Goal: Task Accomplishment & Management: Use online tool/utility

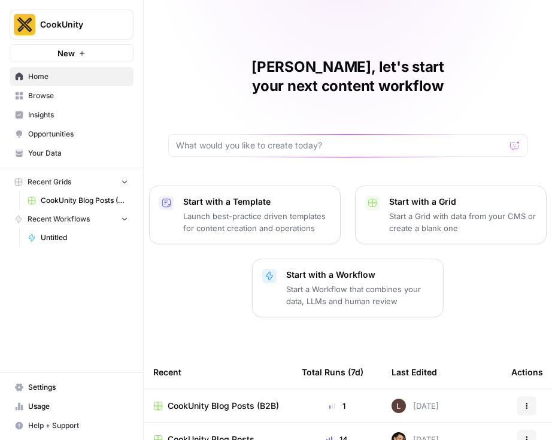
click at [57, 55] on span "New" at bounding box center [65, 53] width 17 height 12
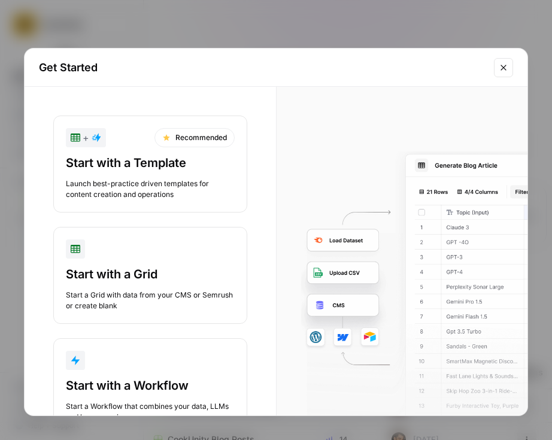
scroll to position [48, 0]
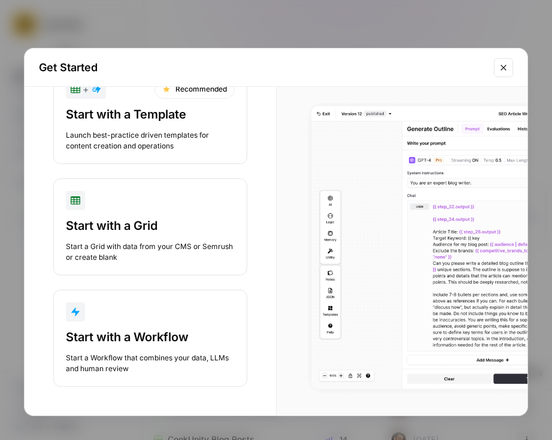
click at [142, 333] on div "Start with a Workflow" at bounding box center [150, 336] width 169 height 17
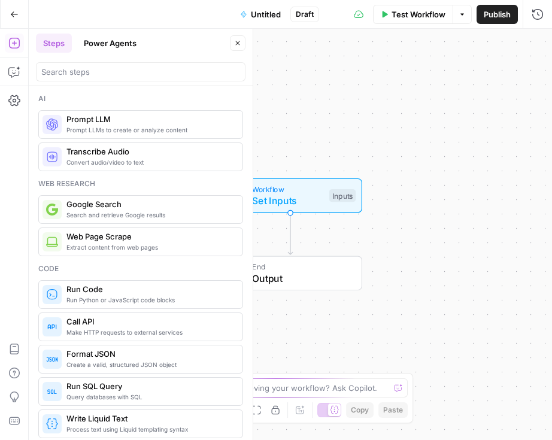
click at [108, 80] on div at bounding box center [140, 71] width 209 height 19
click at [272, 21] on button "Untitled" at bounding box center [260, 14] width 55 height 19
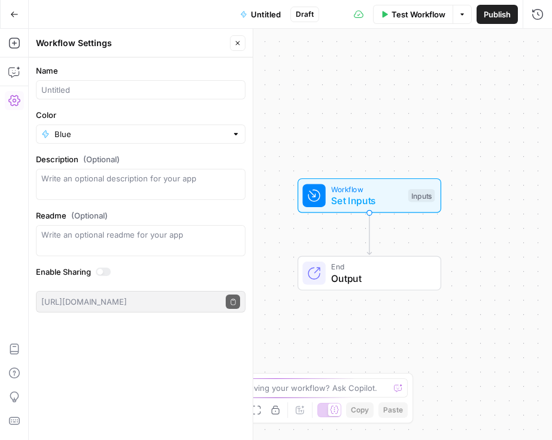
click at [269, 19] on span "Untitled" at bounding box center [266, 14] width 30 height 12
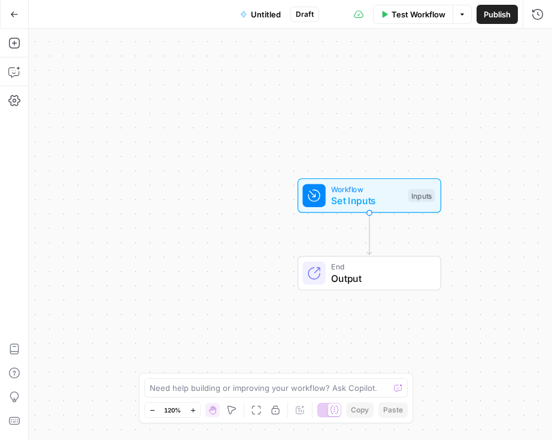
click at [278, 17] on span "Untitled" at bounding box center [266, 14] width 30 height 12
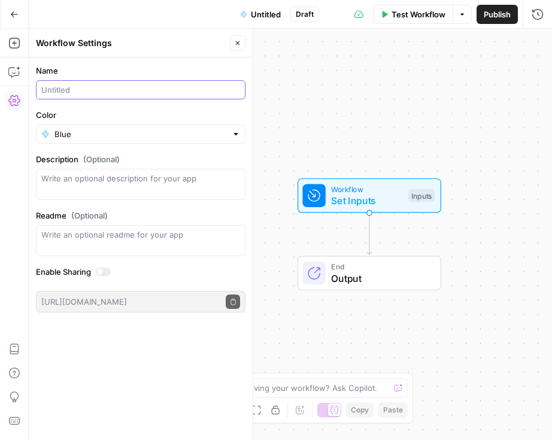
click at [108, 93] on input "Name" at bounding box center [140, 90] width 199 height 12
type input "FAQ Generator"
click at [410, 122] on div "Workflow Set Inputs Inputs End Output" at bounding box center [290, 234] width 523 height 411
click at [349, 196] on span "Set Inputs" at bounding box center [366, 200] width 71 height 14
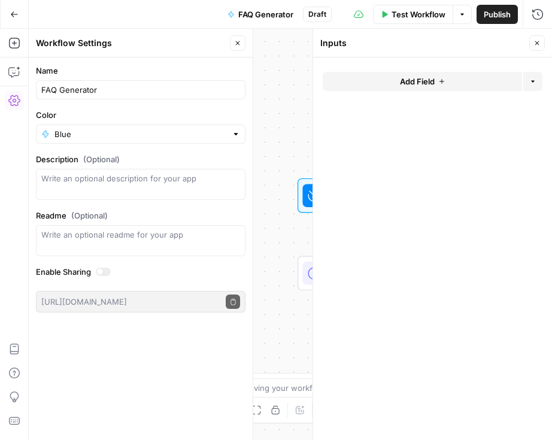
click at [230, 44] on button "Close" at bounding box center [238, 43] width 16 height 16
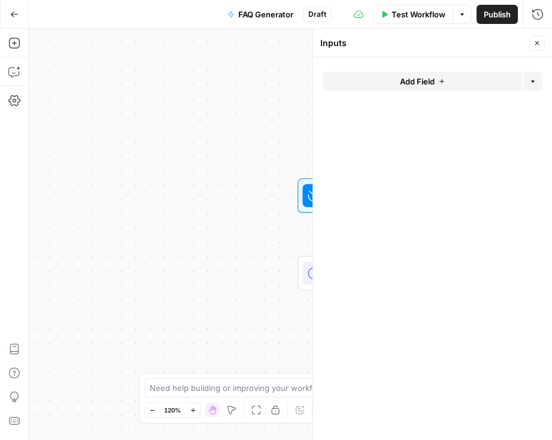
click at [355, 83] on button "Add Field" at bounding box center [421, 81] width 199 height 19
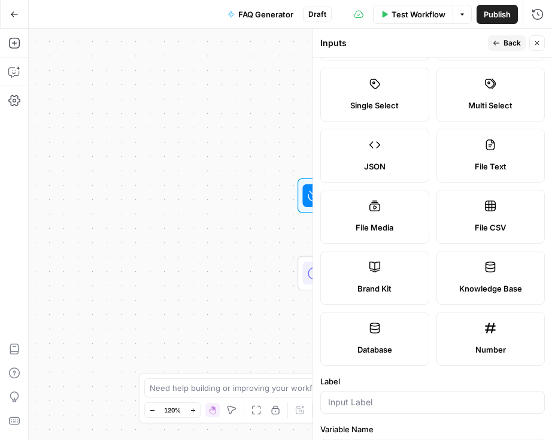
scroll to position [74, 0]
click at [380, 278] on label "Brand Kit" at bounding box center [374, 277] width 109 height 54
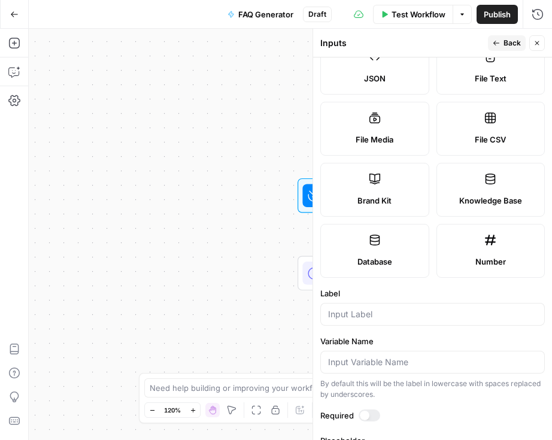
scroll to position [178, 0]
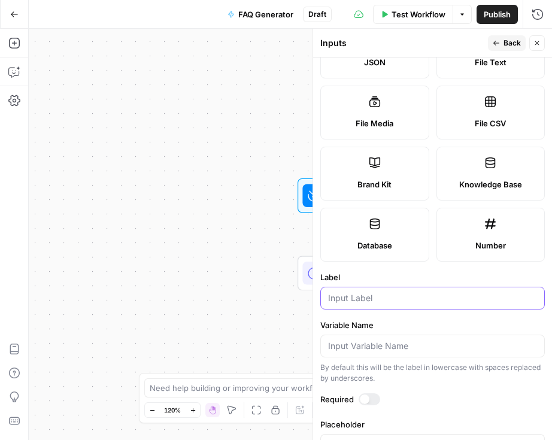
click at [365, 301] on input "Label" at bounding box center [432, 298] width 209 height 12
type input "Brand Kit"
click at [371, 399] on div at bounding box center [369, 399] width 22 height 12
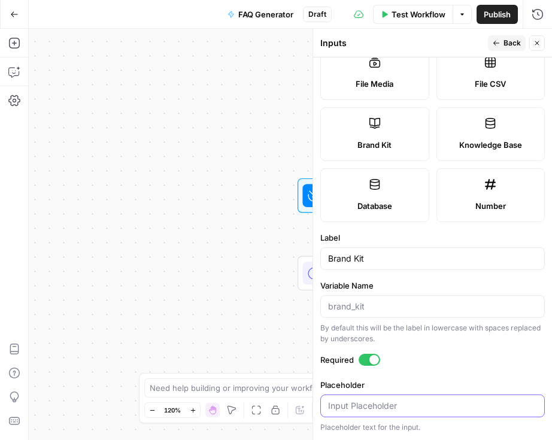
click at [374, 401] on input "Placeholder" at bounding box center [432, 406] width 209 height 12
click at [435, 378] on form "Input type Short Text Long Text Single Select Multi Select JSON File Text File …" at bounding box center [432, 248] width 239 height 382
click at [504, 38] on span "Back" at bounding box center [511, 43] width 17 height 11
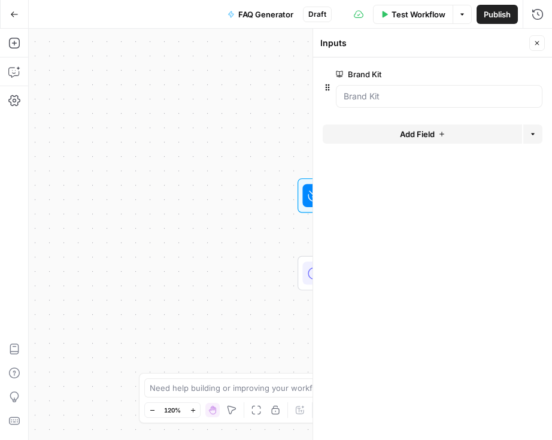
click at [156, 92] on div "Workflow Set Inputs Inputs End Output" at bounding box center [290, 234] width 523 height 411
click at [13, 42] on icon "button" at bounding box center [13, 43] width 11 height 11
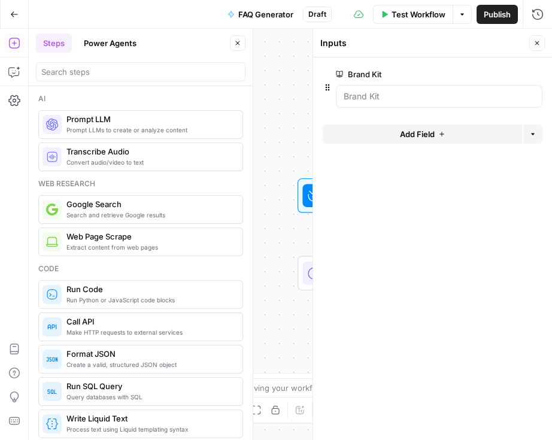
click at [80, 121] on span "Prompt LLM" at bounding box center [149, 119] width 166 height 12
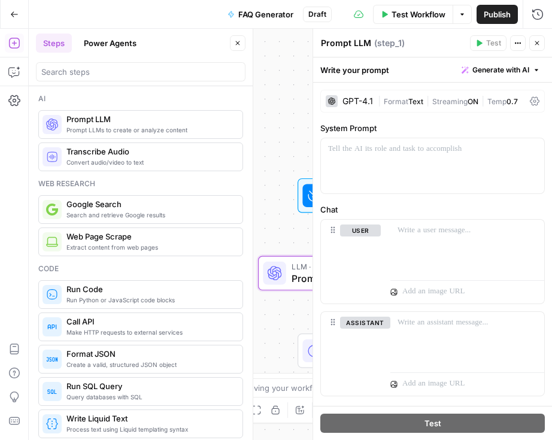
click at [297, 71] on div "Workflow Set Inputs Inputs LLM · GPT-4.1 Prompt LLM Step 1 End Output" at bounding box center [290, 234] width 523 height 411
click at [266, 151] on div "Workflow Set Inputs Inputs LLM · GPT-4.1 Prompt LLM Step 1 End Output" at bounding box center [290, 234] width 523 height 411
click at [406, 177] on div at bounding box center [432, 165] width 223 height 55
click at [284, 187] on div "Workflow Set Inputs Inputs" at bounding box center [369, 195] width 223 height 35
click at [244, 44] on button "Close" at bounding box center [238, 43] width 16 height 16
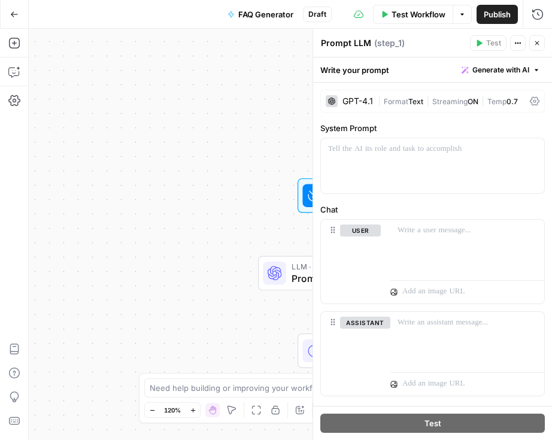
click at [261, 127] on div "Workflow Set Inputs Inputs LLM · GPT-4.1 Prompt LLM Step 1 End Output" at bounding box center [290, 234] width 523 height 411
click at [537, 40] on icon "button" at bounding box center [536, 42] width 7 height 7
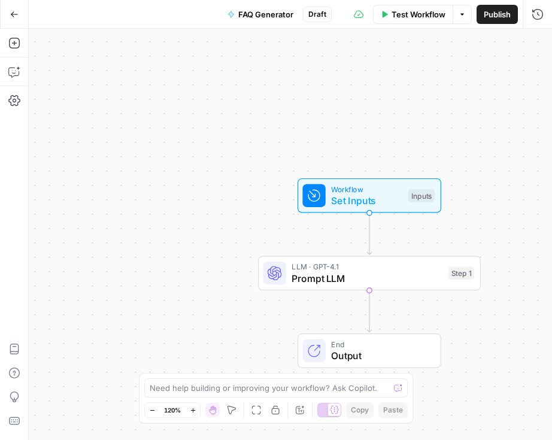
click at [410, 16] on span "Test Workflow" at bounding box center [418, 14] width 54 height 12
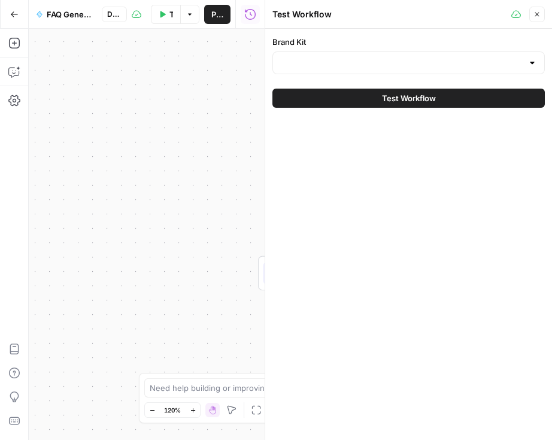
click at [363, 72] on div at bounding box center [408, 62] width 272 height 23
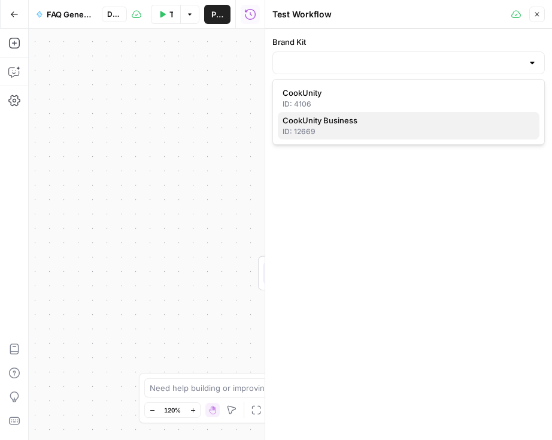
click at [336, 124] on span "CookUnity Business" at bounding box center [405, 120] width 247 height 12
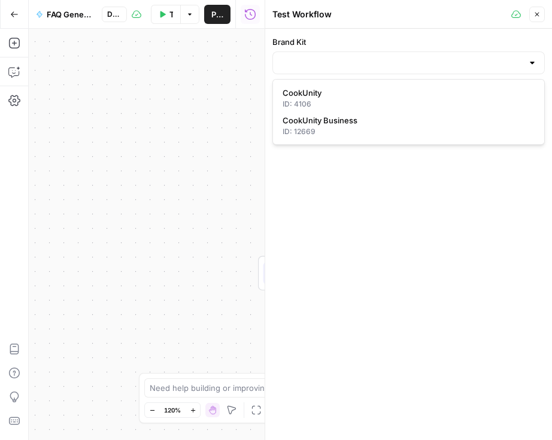
type input "CookUnity Business"
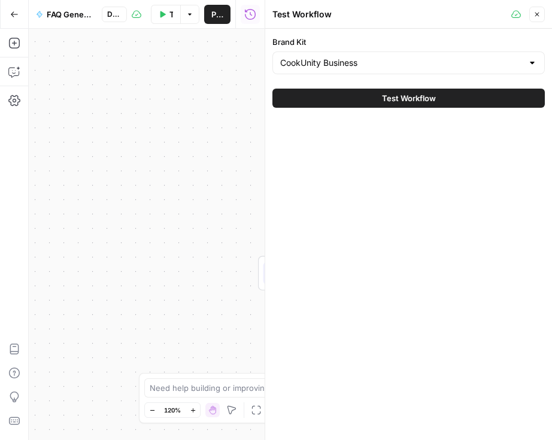
click at [351, 98] on button "Test Workflow" at bounding box center [408, 98] width 272 height 19
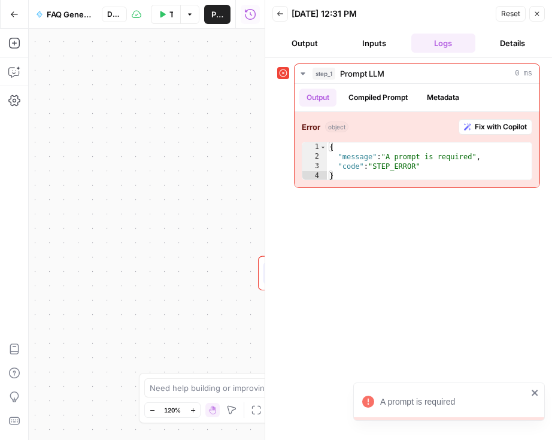
click at [230, 287] on div "Workflow Set Inputs Inputs Error LLM · GPT-4.1 Prompt LLM Step 1 End Output" at bounding box center [147, 234] width 236 height 411
click at [261, 272] on div at bounding box center [265, 220] width 12 height 440
click at [260, 279] on div at bounding box center [265, 220] width 12 height 440
click at [296, 41] on button "Output" at bounding box center [304, 43] width 65 height 19
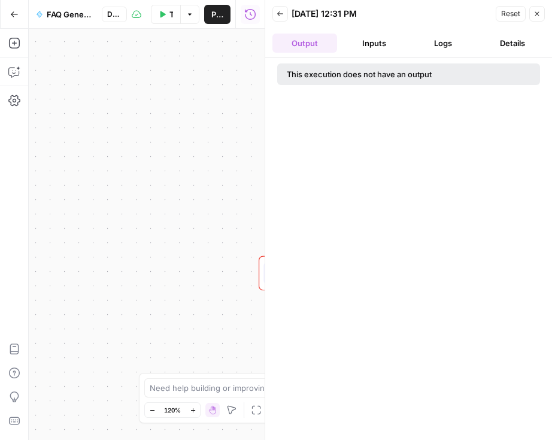
click at [274, 10] on button "Back" at bounding box center [280, 14] width 16 height 16
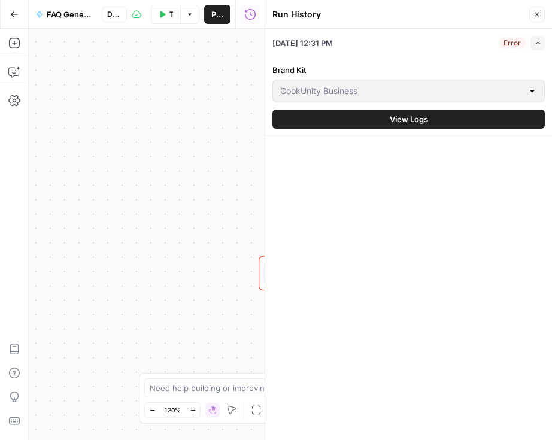
click at [541, 18] on button "Close" at bounding box center [537, 15] width 16 height 16
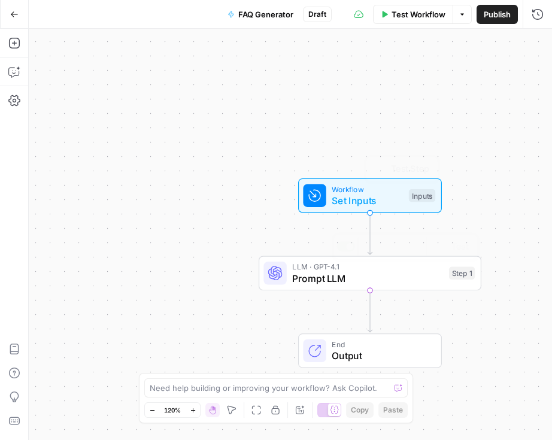
click at [352, 282] on span "Prompt LLM" at bounding box center [367, 278] width 151 height 14
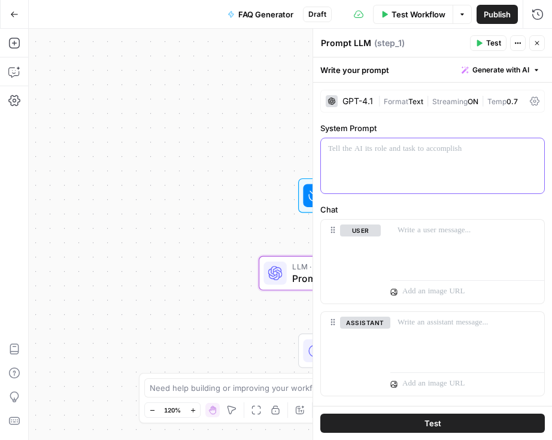
click at [374, 162] on div at bounding box center [432, 165] width 223 height 55
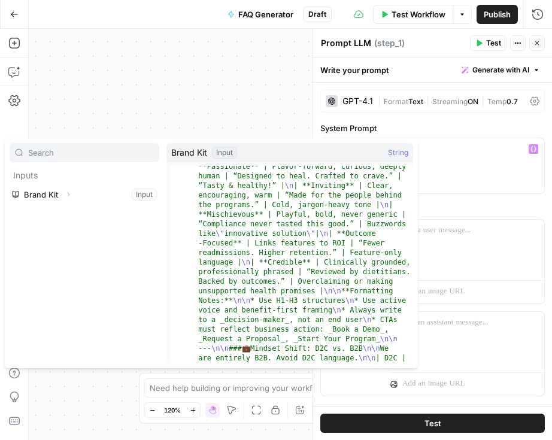
scroll to position [2796, 0]
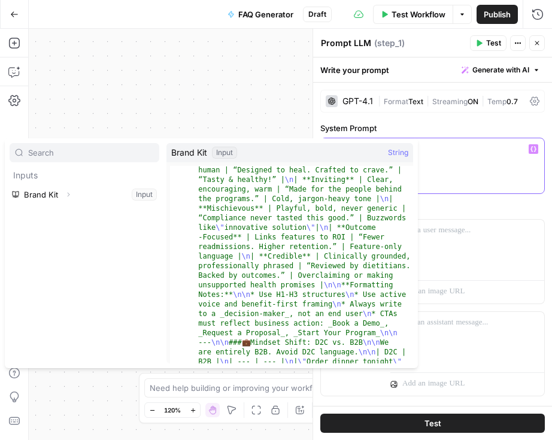
click at [462, 160] on div "*" at bounding box center [432, 165] width 223 height 55
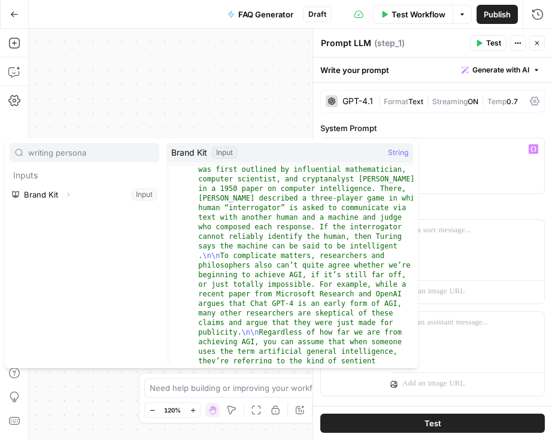
scroll to position [1986, 0]
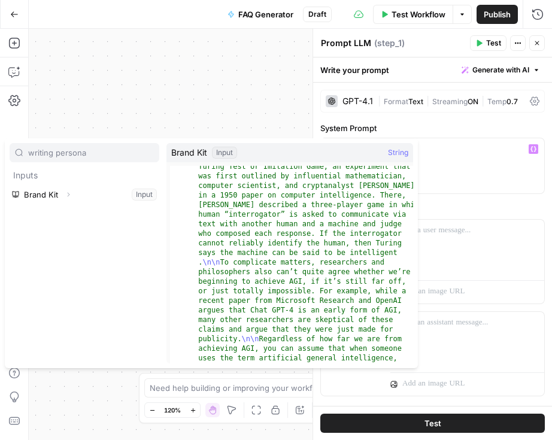
type input "writing persona"
click at [83, 200] on button "Select variable Brand Kit" at bounding box center [85, 194] width 150 height 19
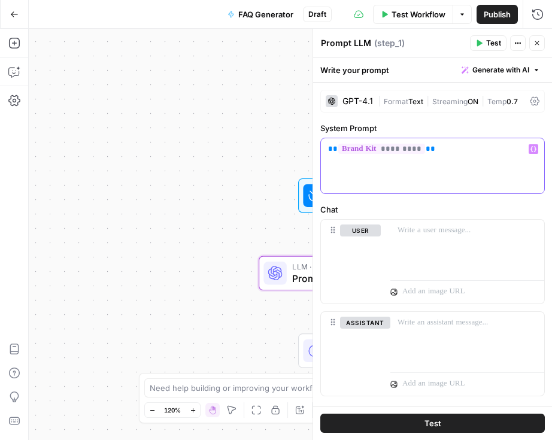
click at [431, 154] on p "** ********* **" at bounding box center [432, 149] width 209 height 12
click at [433, 153] on p "** ********* **" at bounding box center [432, 149] width 209 height 12
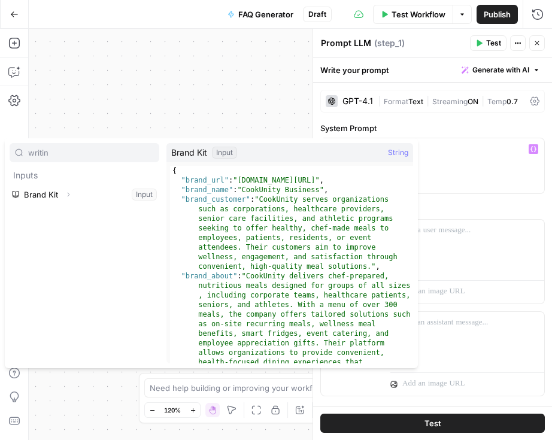
type input "writin"
click at [46, 197] on button "Select variable Brand Kit" at bounding box center [85, 194] width 150 height 19
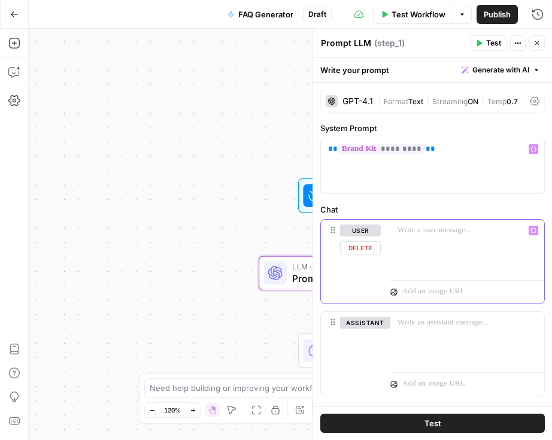
click at [399, 254] on div at bounding box center [467, 247] width 154 height 55
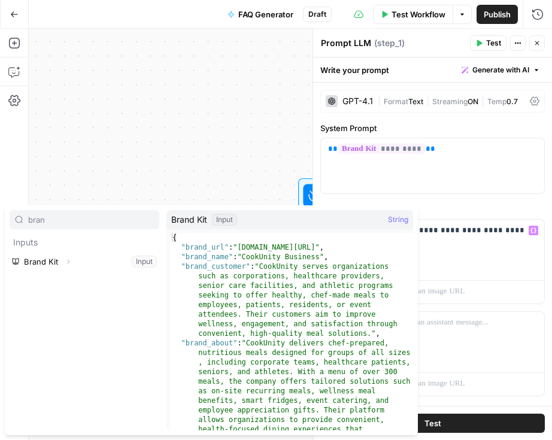
type input "bran"
click at [197, 257] on div "{ "brand_url" : "[DOMAIN_NAME][URL]" , "brand_name" : "CookUnity Business" , "b…" at bounding box center [291, 408] width 243 height 351
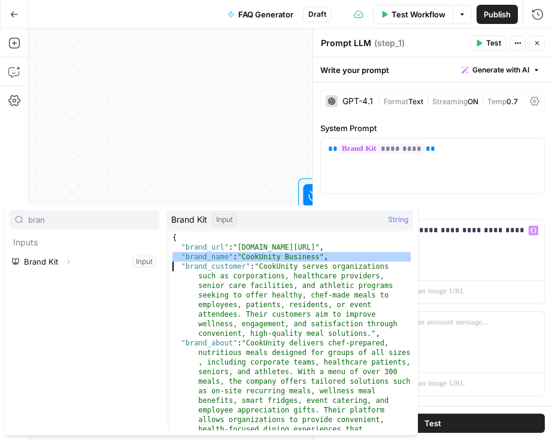
type textarea "**********"
click at [87, 227] on div "bran" at bounding box center [85, 219] width 150 height 19
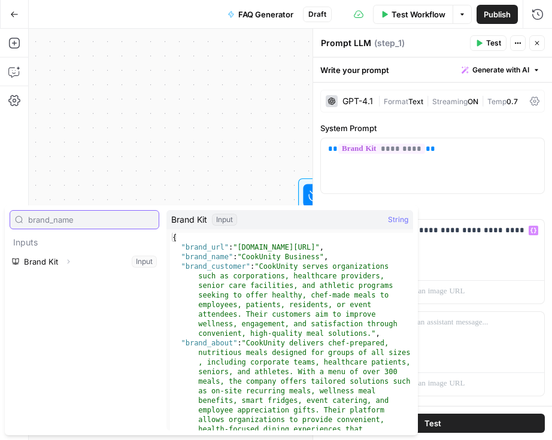
type input "brand_name"
type textarea "**********"
drag, startPoint x: 233, startPoint y: 258, endPoint x: 185, endPoint y: 257, distance: 47.3
click at [185, 257] on div "{ "brand_url" : "[DOMAIN_NAME][URL]" , "brand_name" : "CookUnity Business" , "b…" at bounding box center [291, 408] width 243 height 351
click at [85, 218] on input "brand_name" at bounding box center [91, 220] width 126 height 12
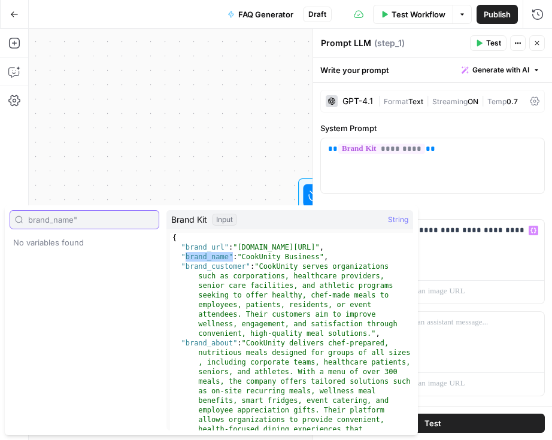
click at [29, 218] on input "brand_name"" at bounding box center [91, 220] width 126 height 12
click at [104, 222] on input "{brand_name"" at bounding box center [91, 220] width 126 height 12
click at [83, 229] on div "{brand_name}" at bounding box center [85, 219] width 150 height 19
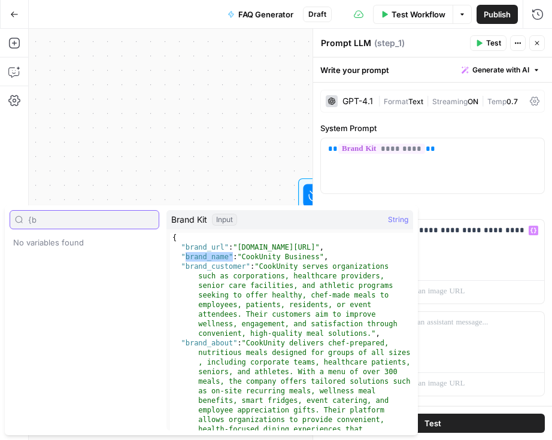
type input "{"
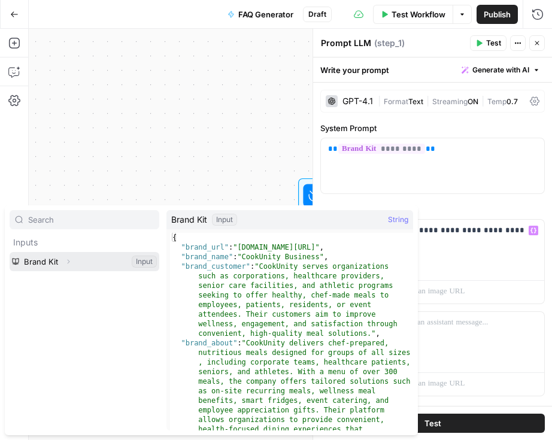
click at [68, 260] on icon "button" at bounding box center [68, 261] width 7 height 7
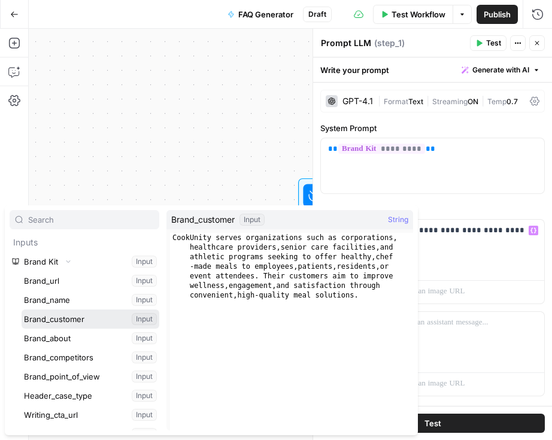
click at [53, 311] on button "Select variable Brand_customer" at bounding box center [91, 318] width 138 height 19
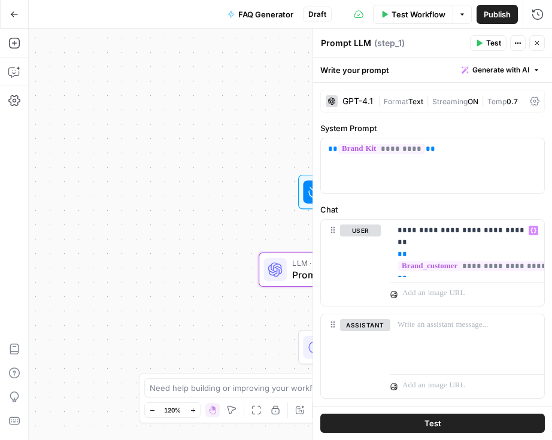
click at [53, 307] on div "Workflow Set Inputs Inputs LLM · GPT-4.1 Prompt LLM Step 1 End Output" at bounding box center [290, 234] width 523 height 411
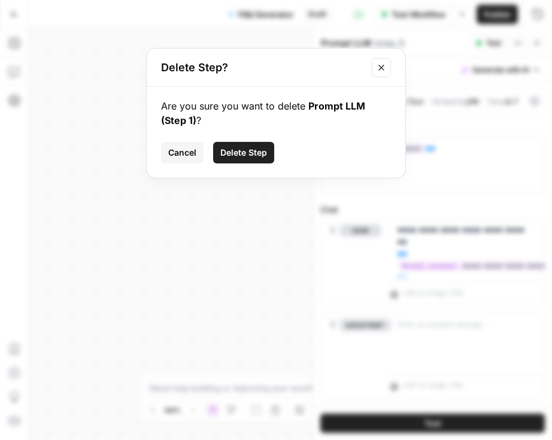
click at [240, 157] on span "Delete Step" at bounding box center [243, 153] width 47 height 12
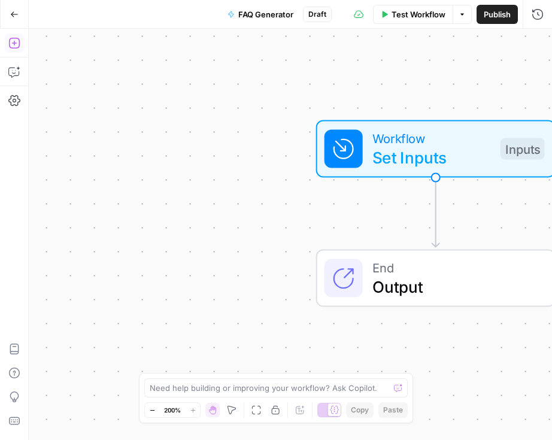
click at [15, 48] on icon "button" at bounding box center [13, 43] width 11 height 11
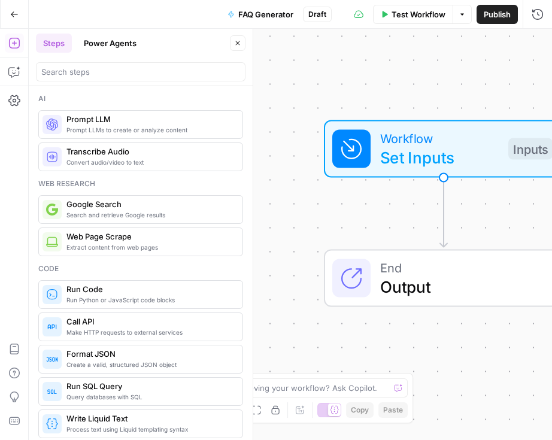
click at [96, 128] on span "Prompt LLMs to create or analyze content" at bounding box center [149, 130] width 166 height 10
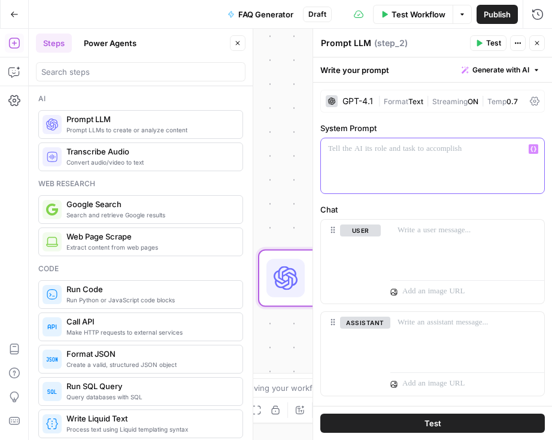
click at [441, 157] on div at bounding box center [432, 165] width 223 height 55
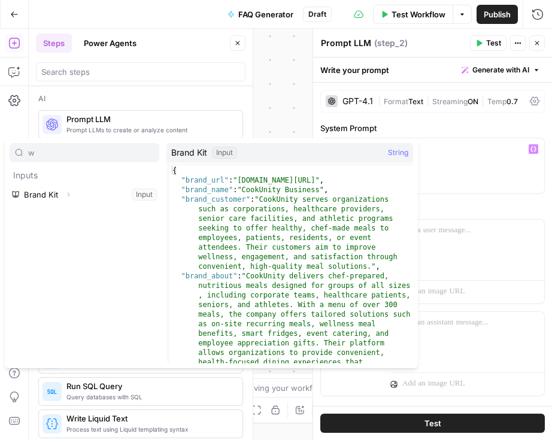
type input "w"
click at [66, 199] on button "Expand" at bounding box center [68, 195] width 16 height 16
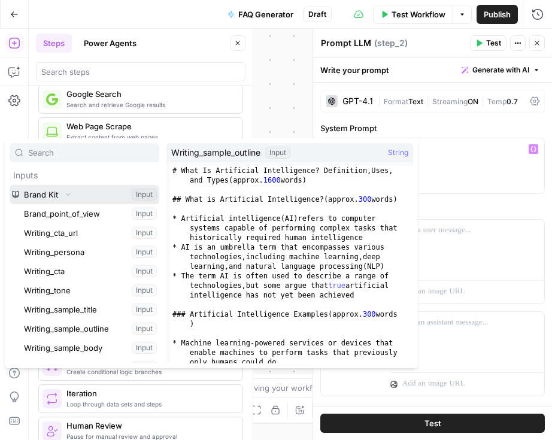
scroll to position [32, 0]
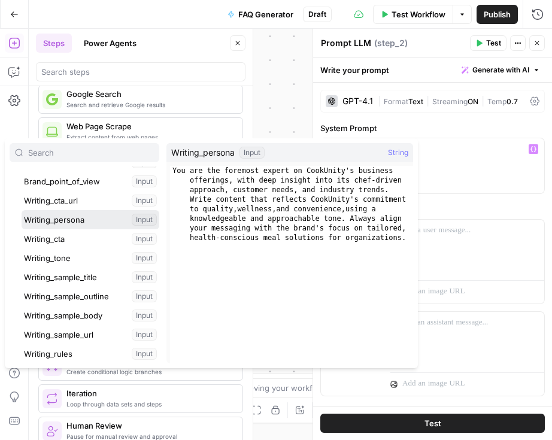
click at [64, 217] on button "Select variable Writing_persona" at bounding box center [91, 219] width 138 height 19
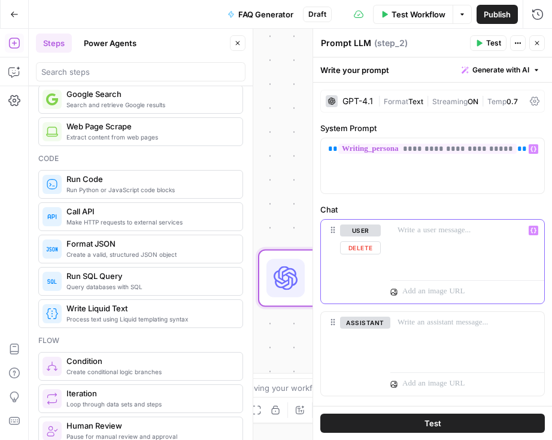
click at [412, 235] on p at bounding box center [466, 230] width 139 height 12
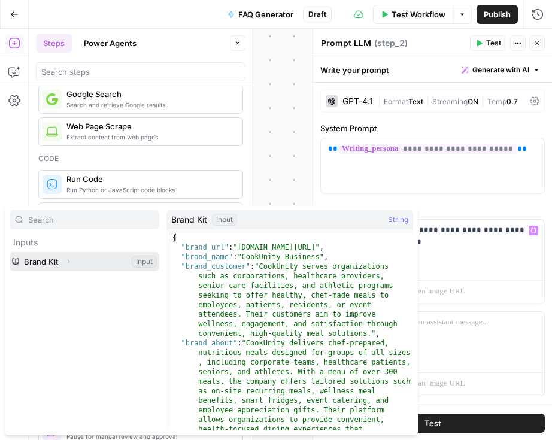
click at [67, 258] on icon "button" at bounding box center [68, 261] width 7 height 7
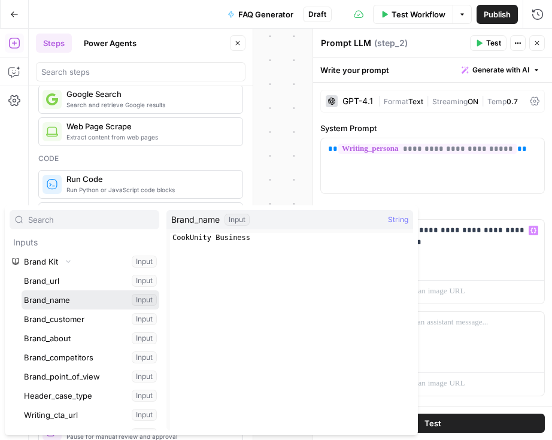
click at [69, 302] on button "Select variable Brand_name" at bounding box center [91, 299] width 138 height 19
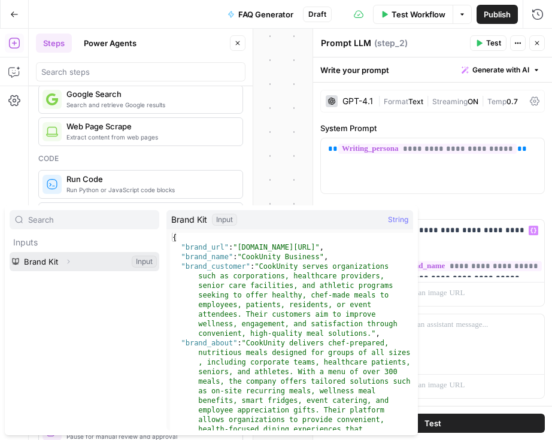
click at [72, 260] on button "Expand" at bounding box center [68, 262] width 16 height 16
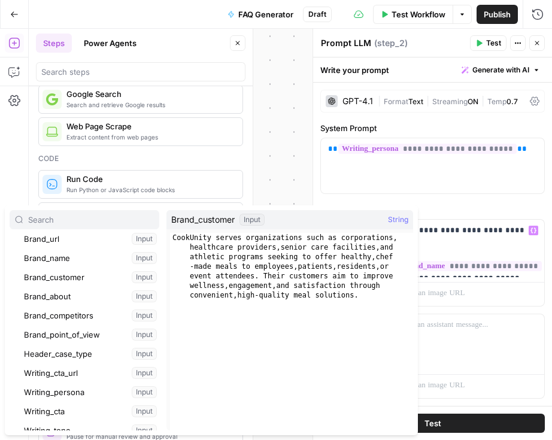
scroll to position [46, 0]
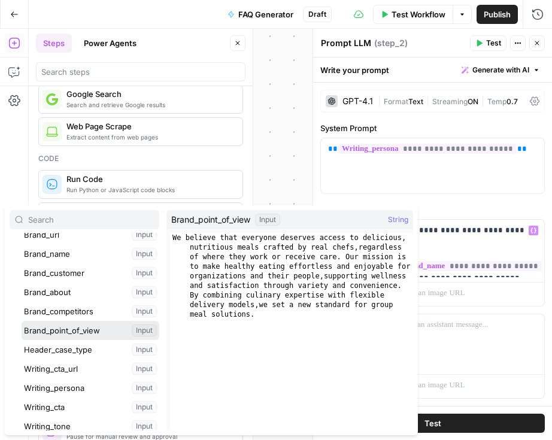
click at [74, 328] on button "Select variable Brand_point_of_view" at bounding box center [91, 330] width 138 height 19
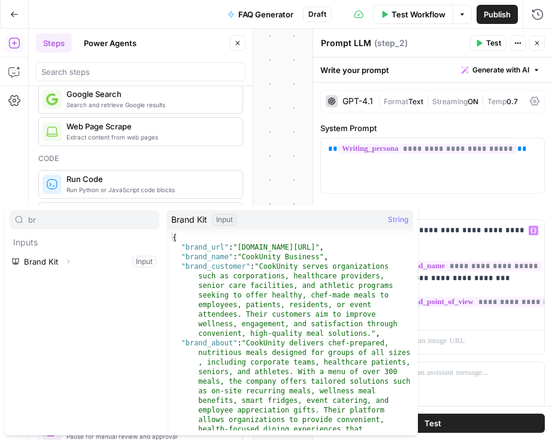
type input "b"
click at [69, 260] on icon "button" at bounding box center [68, 261] width 7 height 7
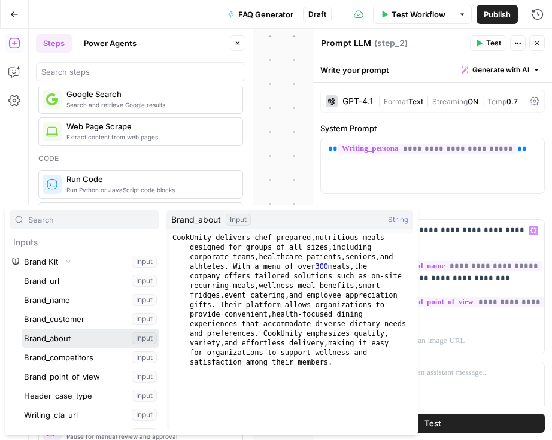
click at [50, 339] on button "Select variable Brand_about" at bounding box center [91, 337] width 138 height 19
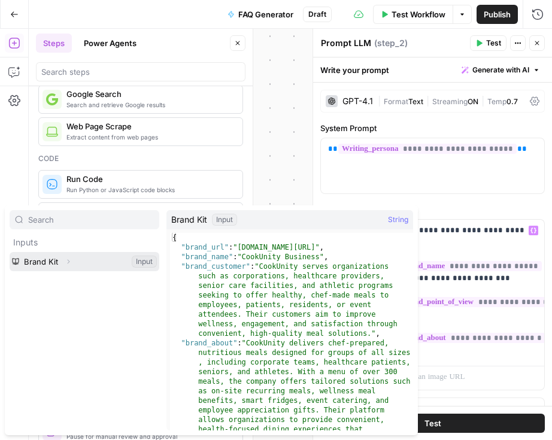
click at [69, 260] on icon "button" at bounding box center [68, 261] width 7 height 7
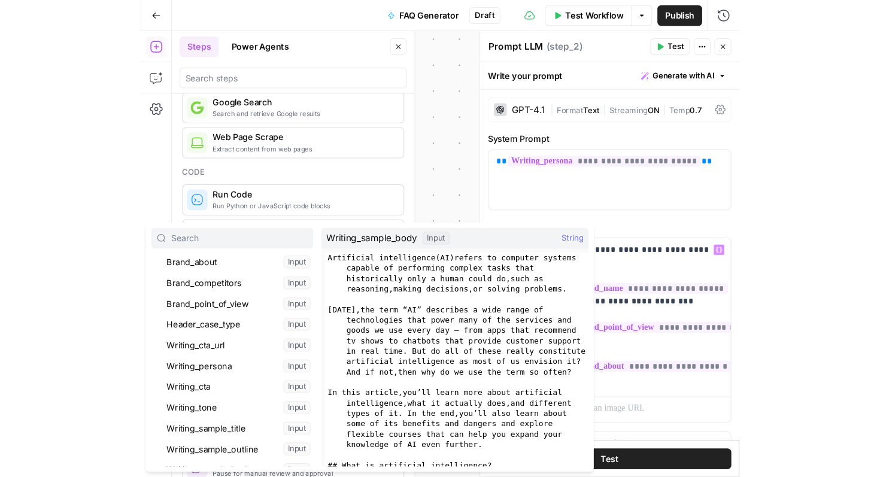
scroll to position [28, 0]
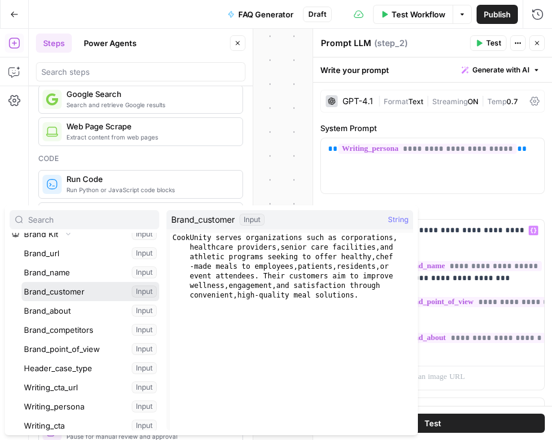
click at [63, 288] on button "Select variable Brand_customer" at bounding box center [91, 291] width 138 height 19
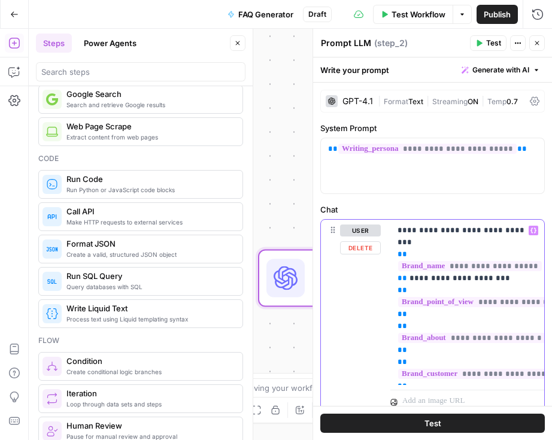
click at [395, 281] on div "**********" at bounding box center [467, 302] width 154 height 165
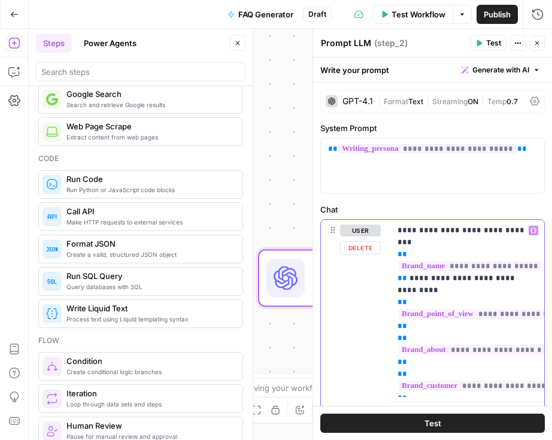
click at [495, 264] on p "**********" at bounding box center [466, 308] width 139 height 168
click at [413, 316] on p "**********" at bounding box center [466, 308] width 139 height 168
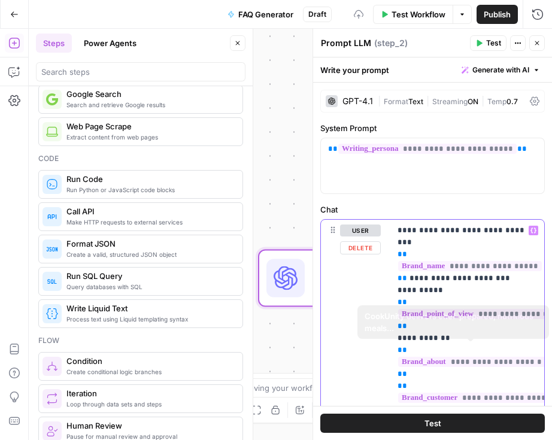
click at [410, 365] on p "**********" at bounding box center [466, 313] width 139 height 179
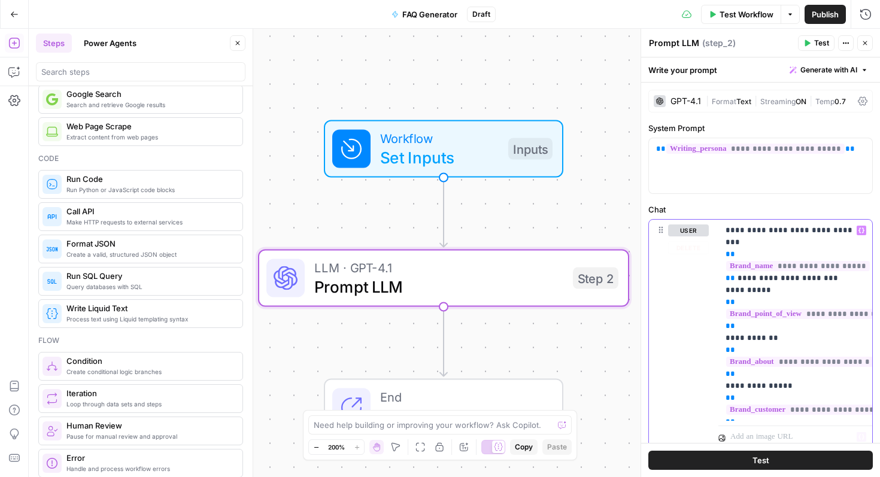
click at [764, 404] on span "**********" at bounding box center [812, 409] width 173 height 10
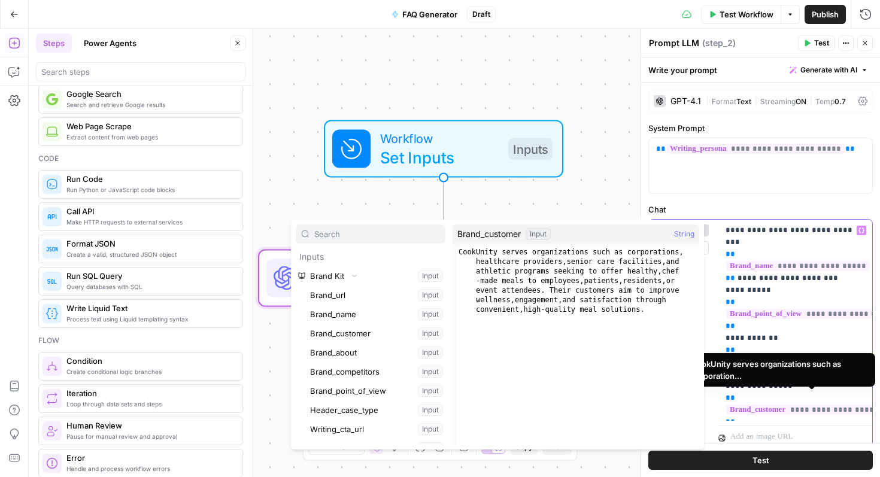
click at [749, 409] on p "**********" at bounding box center [794, 319] width 139 height 191
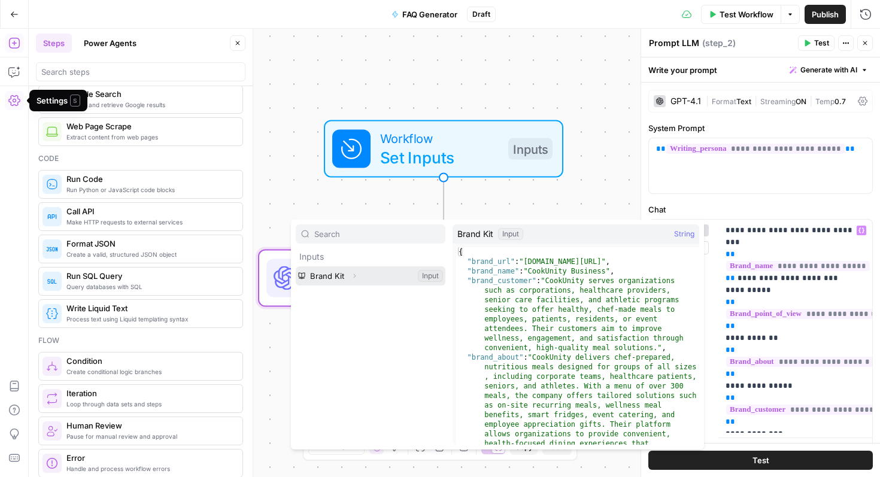
click at [354, 278] on icon "button" at bounding box center [355, 276] width 2 height 4
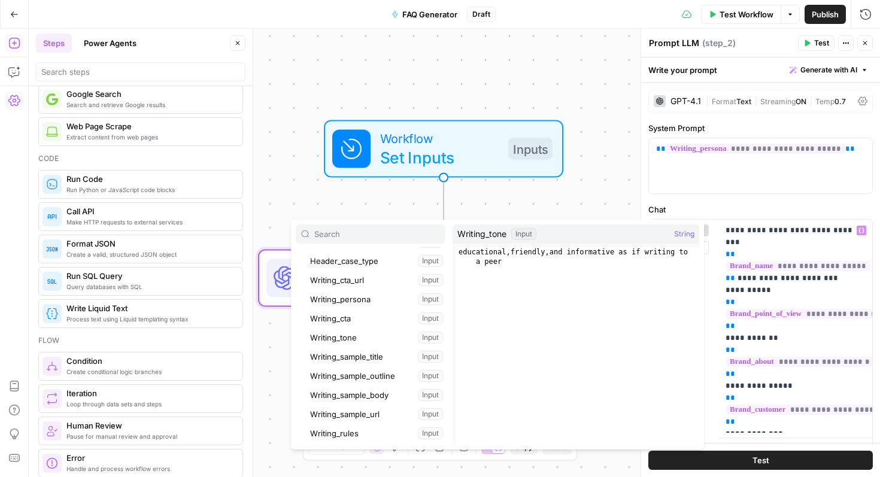
scroll to position [166, 0]
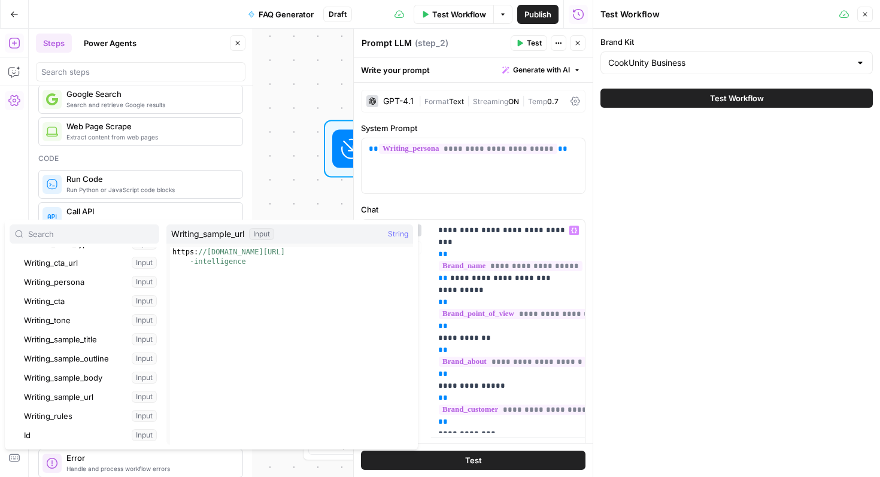
click at [75, 244] on div "Inputs Brand Kit Collapse Input Brand_url Input Brand_name Input Brand_customer…" at bounding box center [85, 334] width 150 height 220
click at [73, 238] on input "text" at bounding box center [91, 234] width 126 height 12
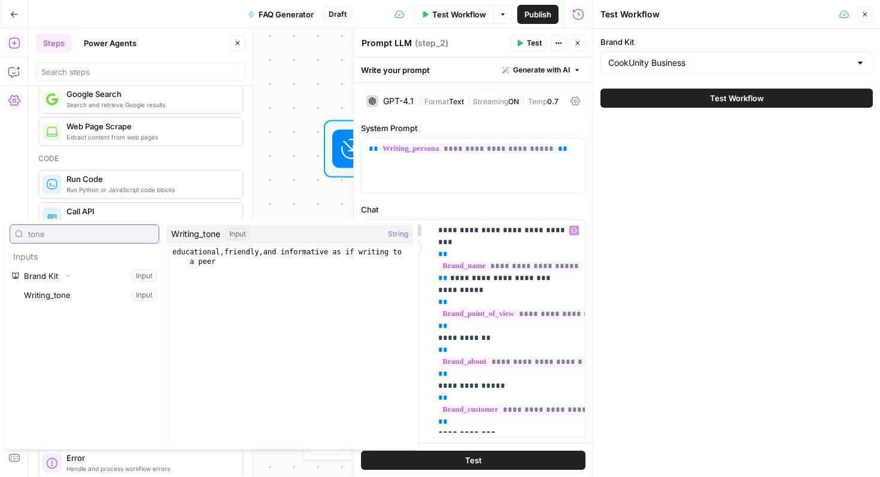
type input "tone"
click at [60, 296] on button "Select variable Writing_tone" at bounding box center [91, 294] width 138 height 19
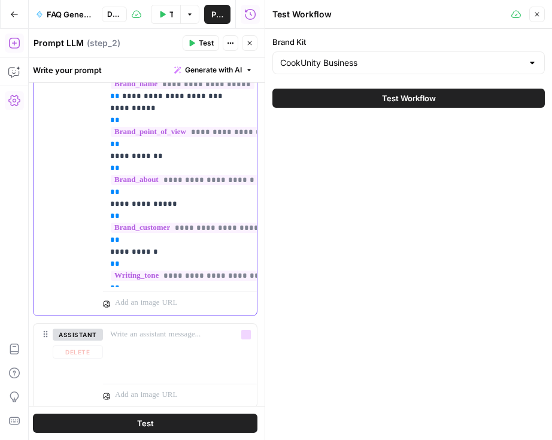
scroll to position [219, 0]
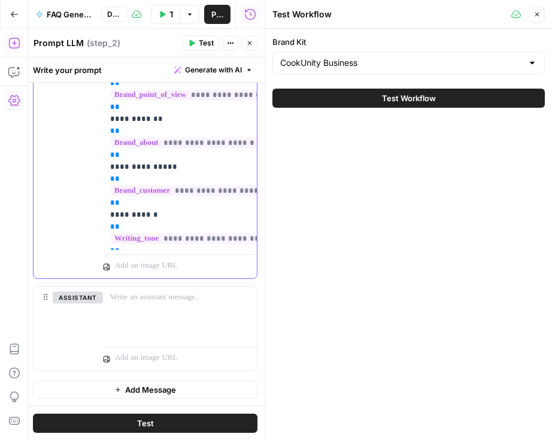
click at [147, 242] on p "**********" at bounding box center [179, 124] width 139 height 239
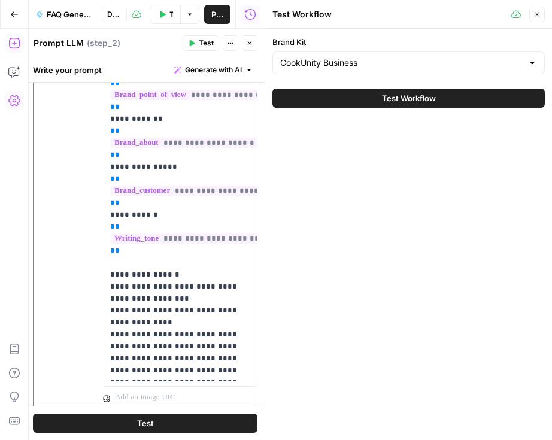
click at [214, 335] on p "**********" at bounding box center [179, 190] width 139 height 371
click at [191, 334] on p "**********" at bounding box center [179, 190] width 139 height 371
click at [220, 373] on p "**********" at bounding box center [179, 190] width 139 height 371
click at [197, 371] on p "**********" at bounding box center [179, 196] width 139 height 383
click at [182, 382] on p "**********" at bounding box center [179, 202] width 139 height 395
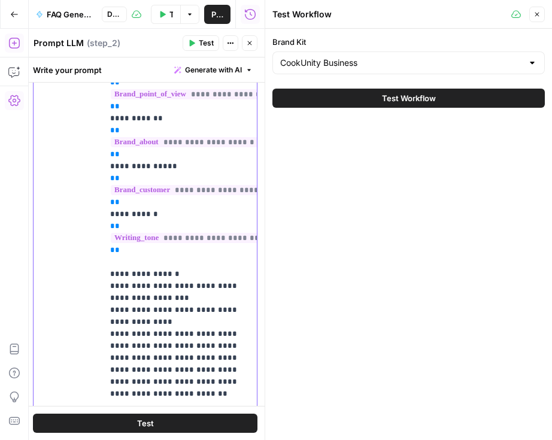
scroll to position [410, 0]
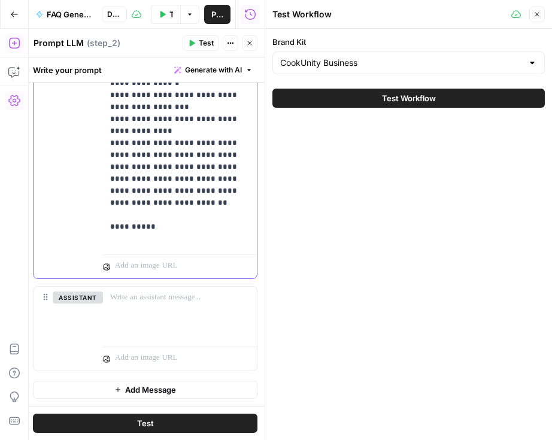
click at [119, 216] on p "**********" at bounding box center [179, 29] width 139 height 431
click at [144, 214] on p "**********" at bounding box center [179, 29] width 139 height 431
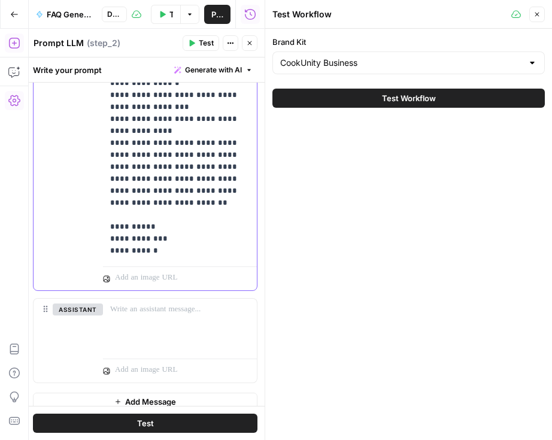
click at [136, 216] on p "**********" at bounding box center [179, 35] width 139 height 443
click at [109, 224] on div "**********" at bounding box center [180, 35] width 154 height 452
click at [107, 239] on div "**********" at bounding box center [180, 35] width 154 height 452
click at [538, 18] on button "Close" at bounding box center [537, 15] width 16 height 16
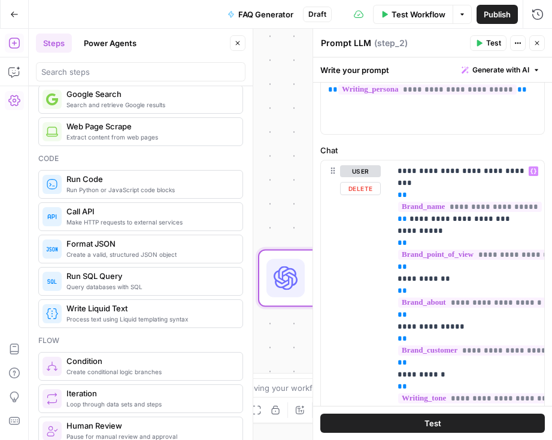
scroll to position [0, 0]
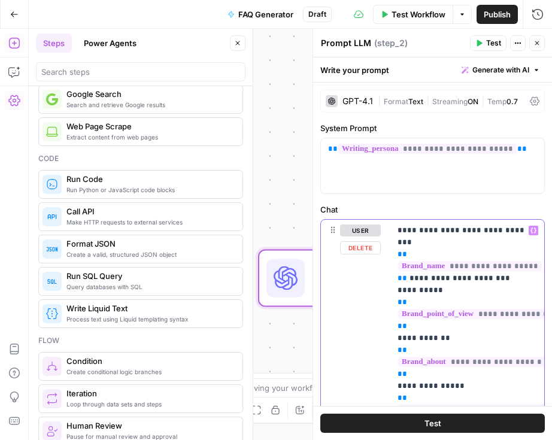
click at [441, 232] on p "**********" at bounding box center [466, 445] width 139 height 443
click at [503, 232] on p "**********" at bounding box center [466, 445] width 139 height 443
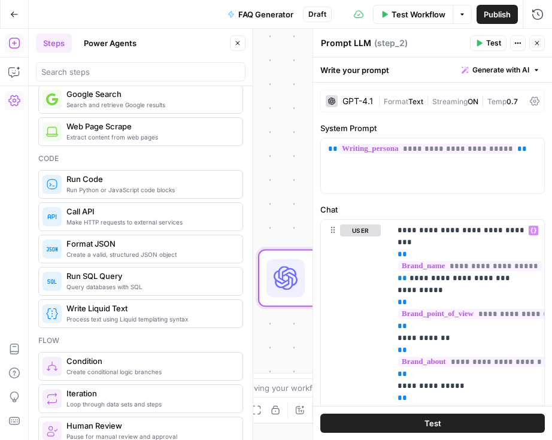
click at [392, 422] on button "Test" at bounding box center [432, 422] width 224 height 19
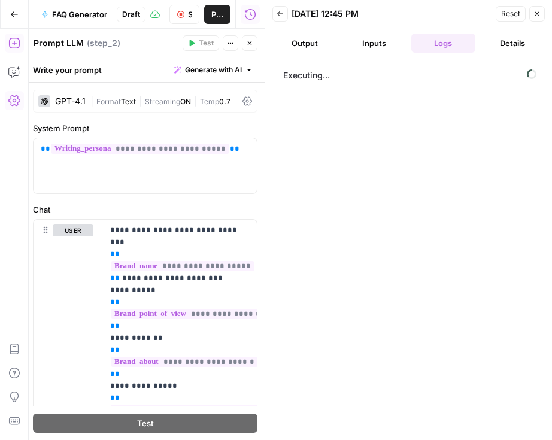
click at [376, 37] on button "Inputs" at bounding box center [374, 43] width 65 height 19
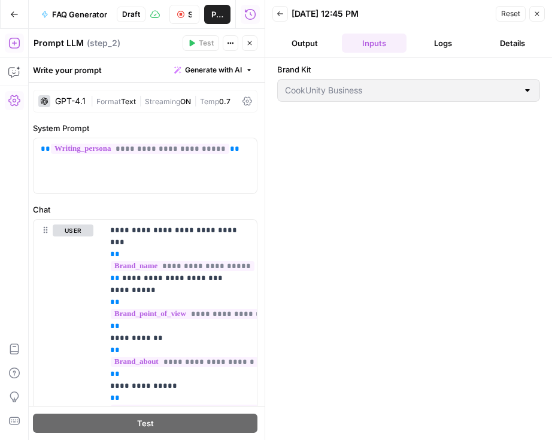
click at [314, 41] on button "Output" at bounding box center [304, 43] width 65 height 19
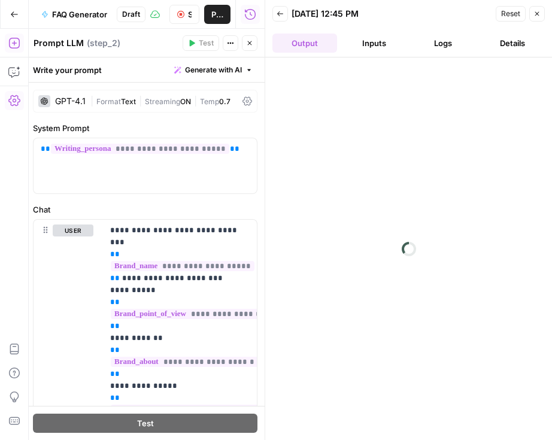
click at [433, 44] on button "Logs" at bounding box center [443, 43] width 65 height 19
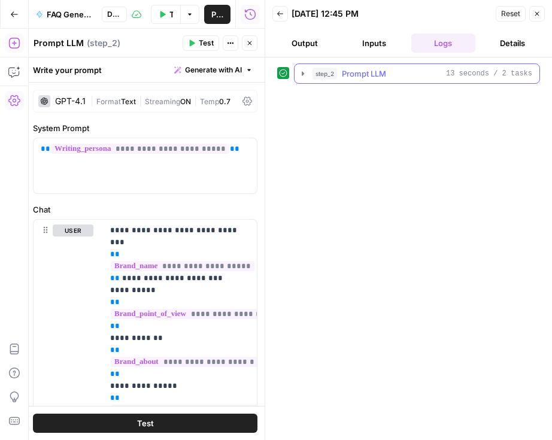
click at [304, 75] on icon "button" at bounding box center [303, 74] width 10 height 10
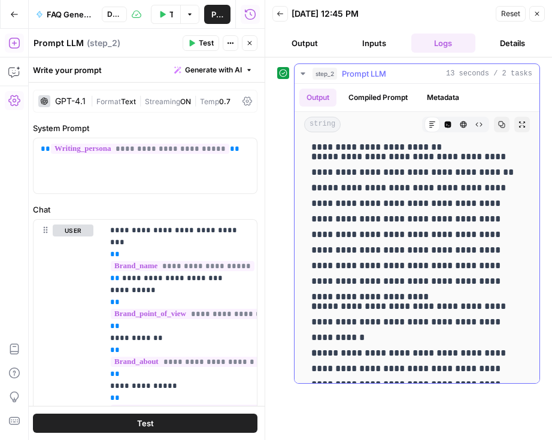
scroll to position [786, 0]
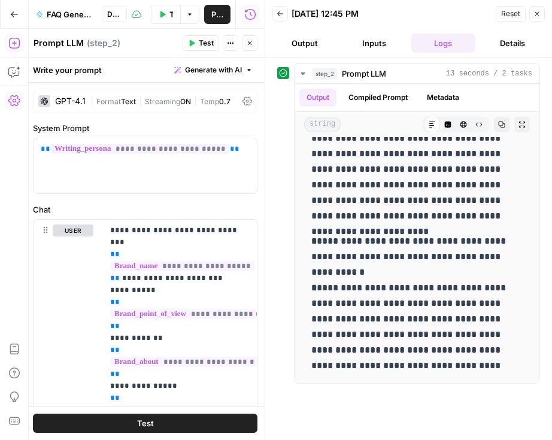
click at [538, 11] on icon "button" at bounding box center [536, 13] width 7 height 7
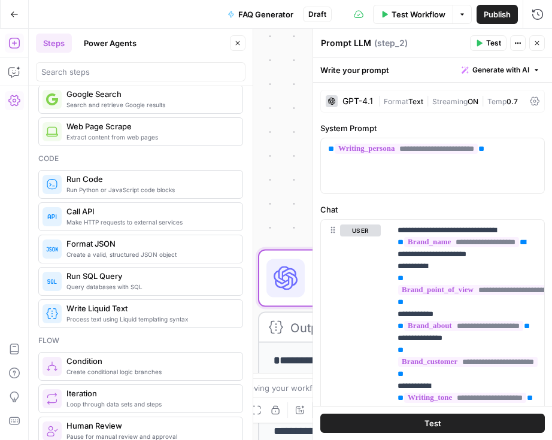
click at [540, 44] on icon "button" at bounding box center [536, 42] width 7 height 7
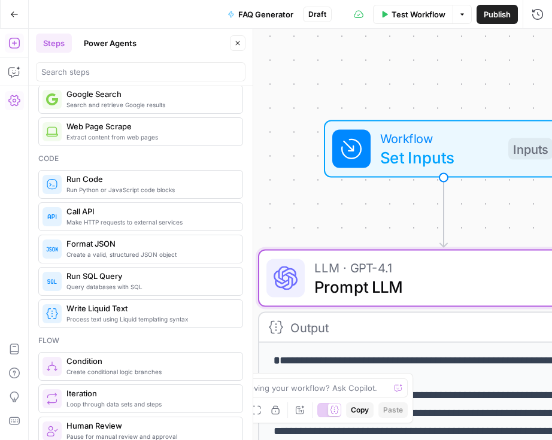
click at [236, 41] on icon "button" at bounding box center [237, 42] width 7 height 7
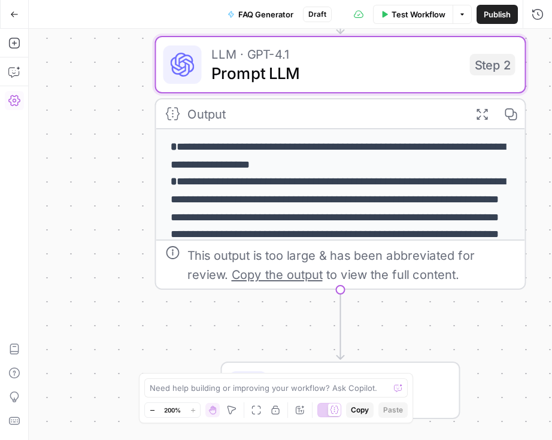
click at [71, 185] on div "**********" at bounding box center [290, 234] width 523 height 411
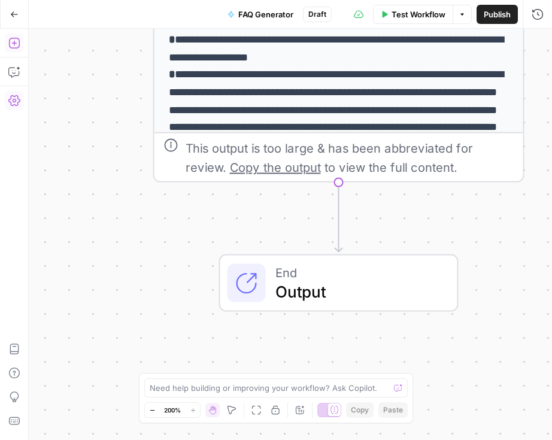
click at [15, 44] on icon "button" at bounding box center [14, 43] width 12 height 12
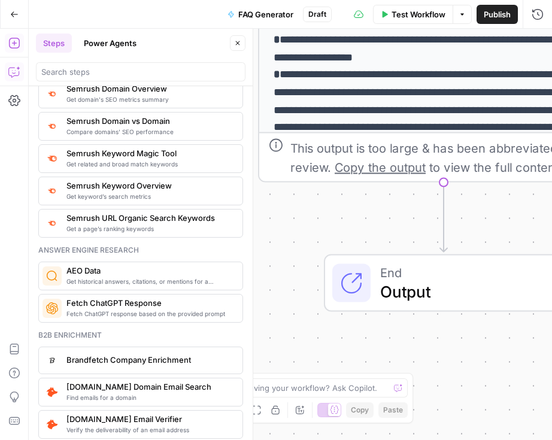
scroll to position [893, 0]
